Goal: Check status: Check status

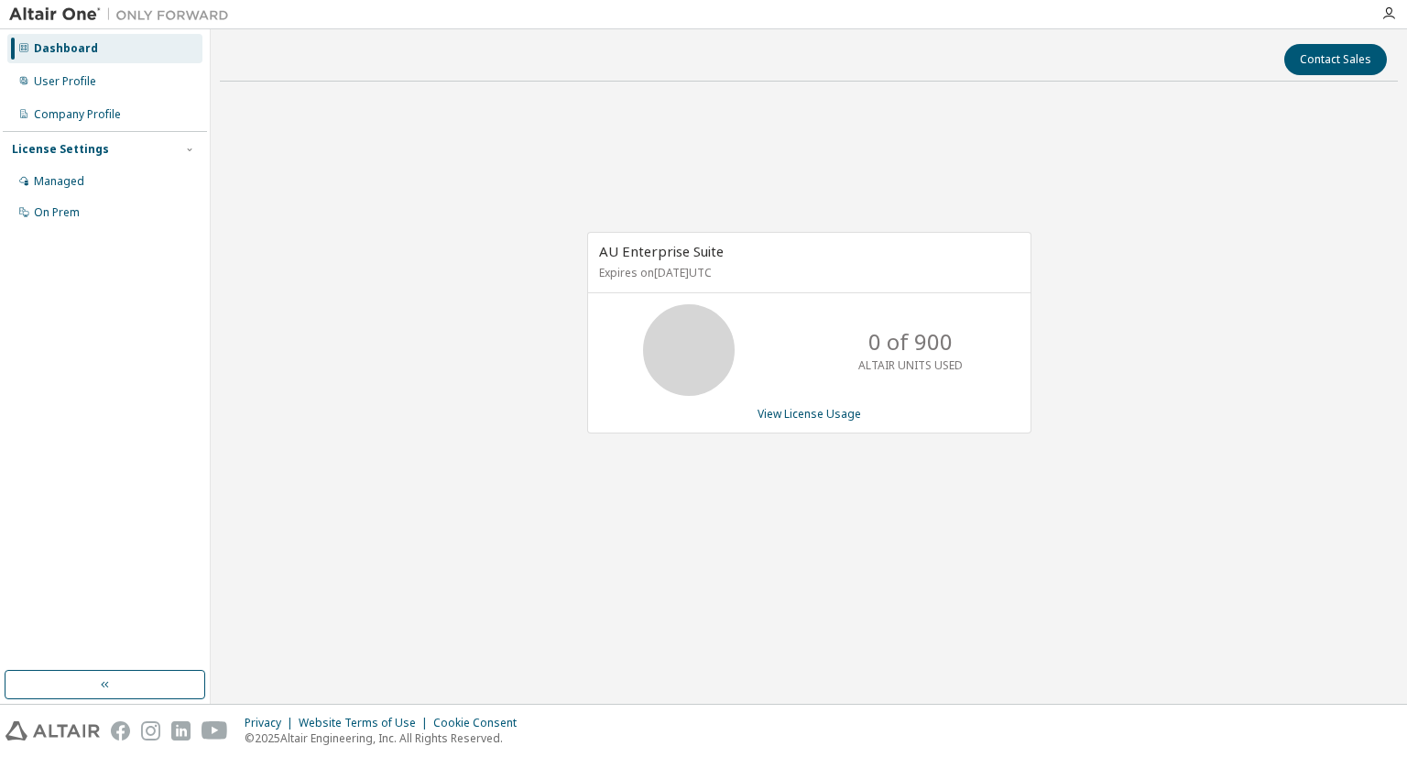
click at [1140, 387] on div "AU Enterprise Suite Expires on December 23, 2025 UTC 0 of 900 ALTAIR UNITS USED…" at bounding box center [809, 342] width 1178 height 492
click at [1092, 353] on div "AU Enterprise Suite Expires on December 23, 2025 UTC 0 of 900 ALTAIR UNITS USED…" at bounding box center [809, 342] width 1178 height 492
